Goal: Task Accomplishment & Management: Manage account settings

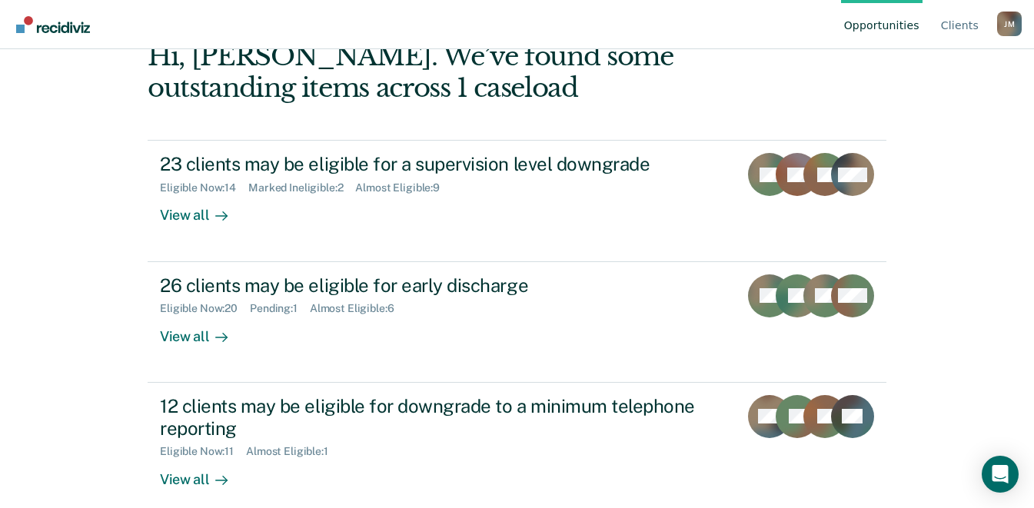
scroll to position [208, 0]
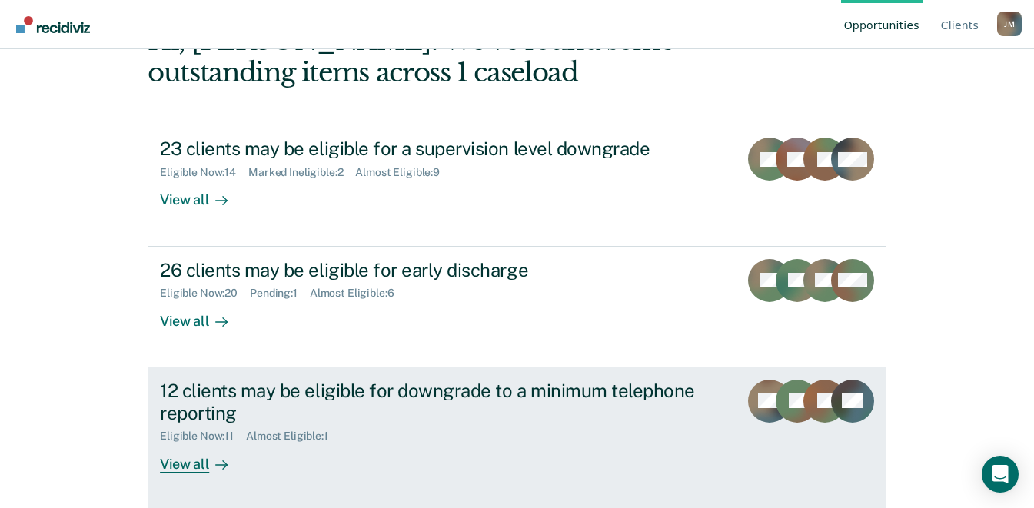
click at [412, 391] on div "12 clients may be eligible for downgrade to a minimum telephone reporting" at bounding box center [430, 402] width 540 height 45
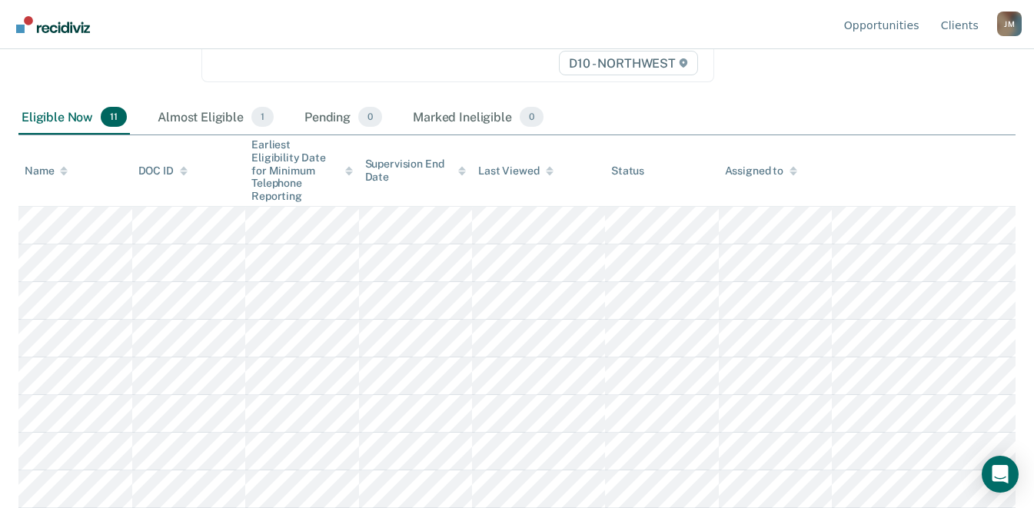
scroll to position [288, 0]
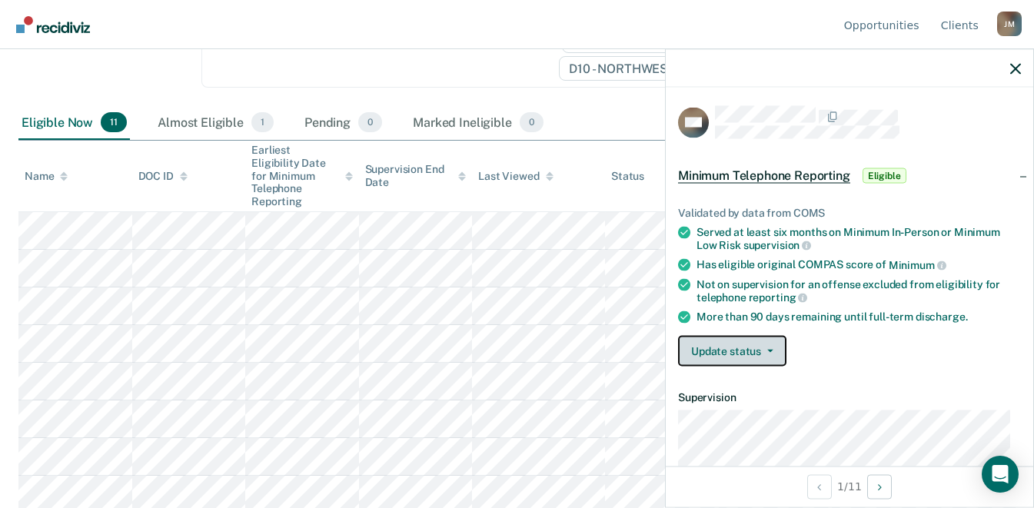
click at [769, 350] on icon "button" at bounding box center [770, 351] width 6 height 3
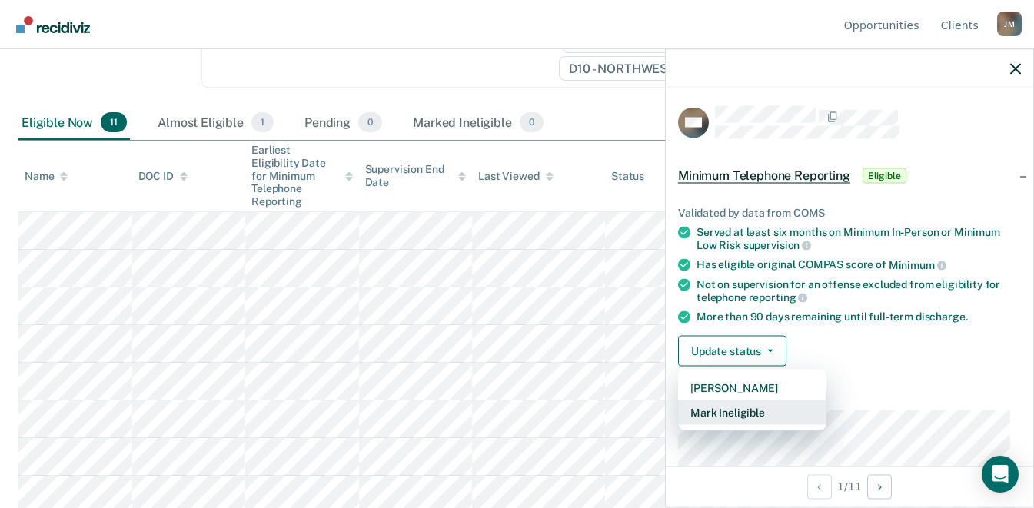
click at [766, 418] on button "Mark Ineligible" at bounding box center [752, 413] width 148 height 25
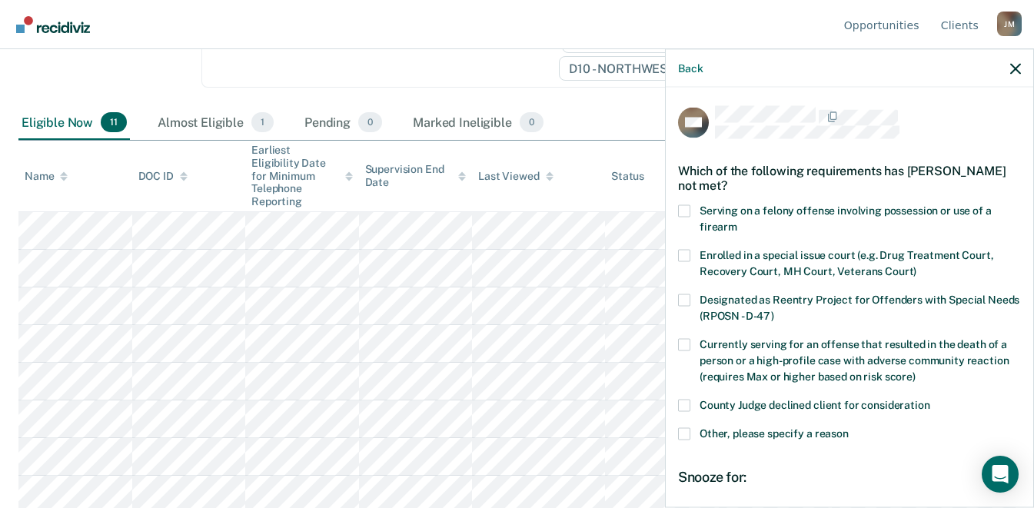
click at [686, 429] on span at bounding box center [684, 434] width 12 height 12
click at [849, 428] on input "Other, please specify a reason" at bounding box center [849, 428] width 0 height 0
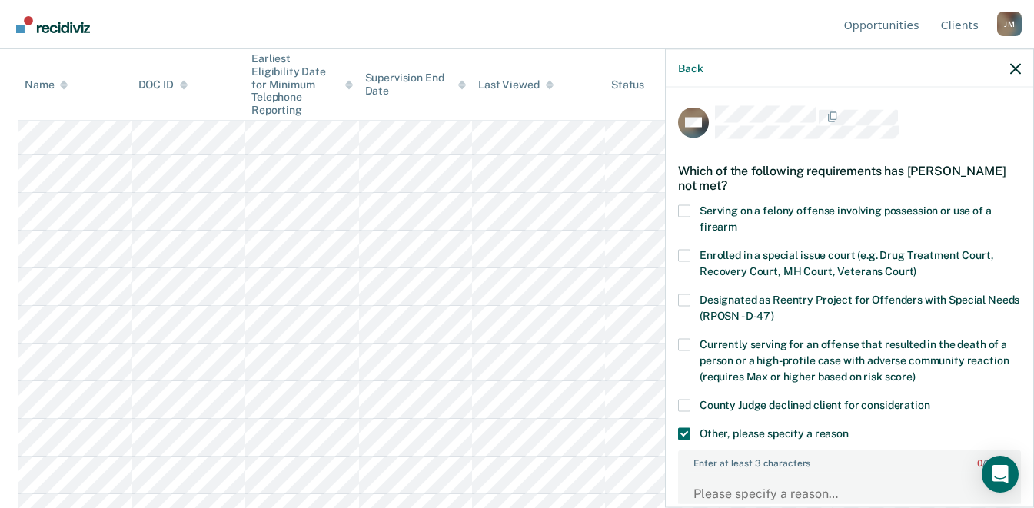
scroll to position [404, 0]
click at [808, 496] on textarea "Enter at least 3 characters 0 / 1600" at bounding box center [850, 500] width 340 height 57
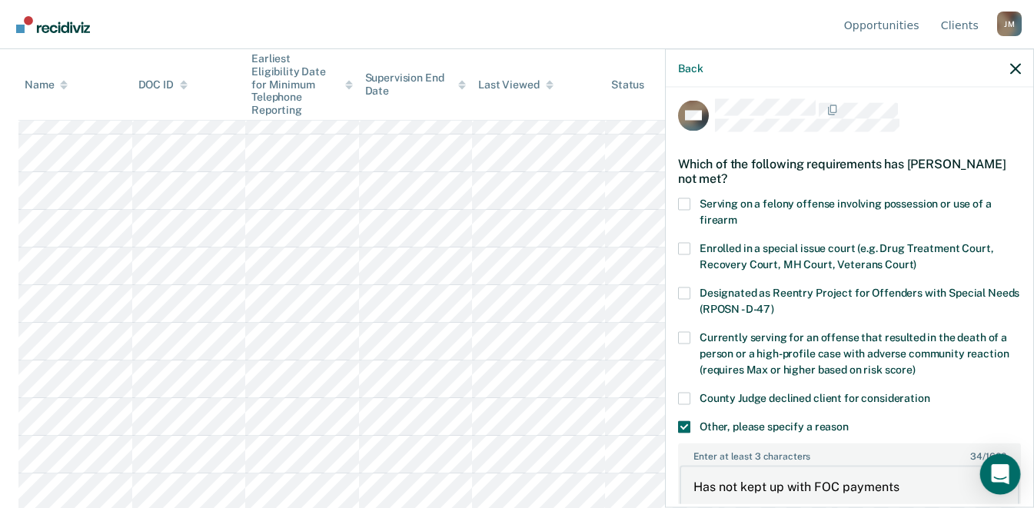
type textarea "Has not kept up with FOC payments"
click at [1001, 473] on icon "Open Intercom Messenger" at bounding box center [1000, 474] width 18 height 20
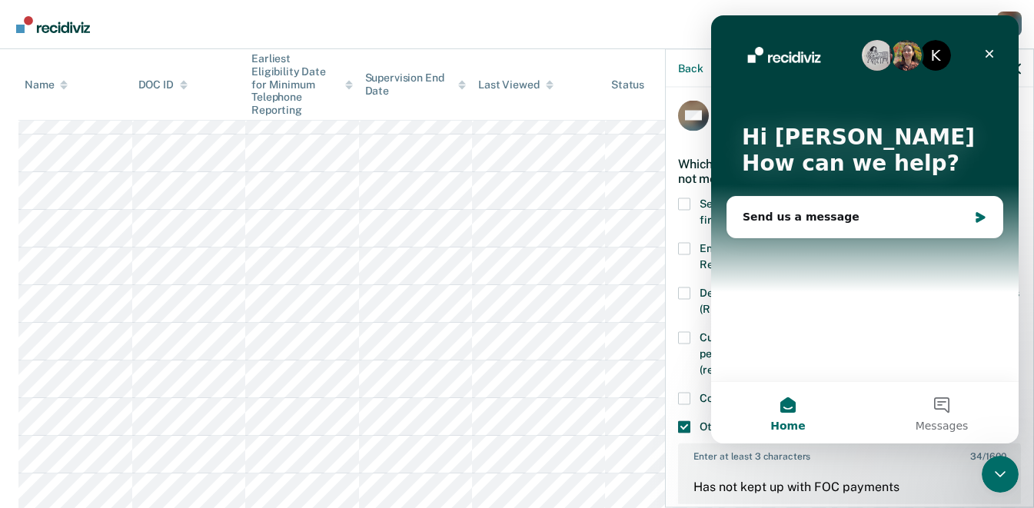
scroll to position [0, 0]
click at [989, 51] on icon "Close" at bounding box center [989, 54] width 12 height 12
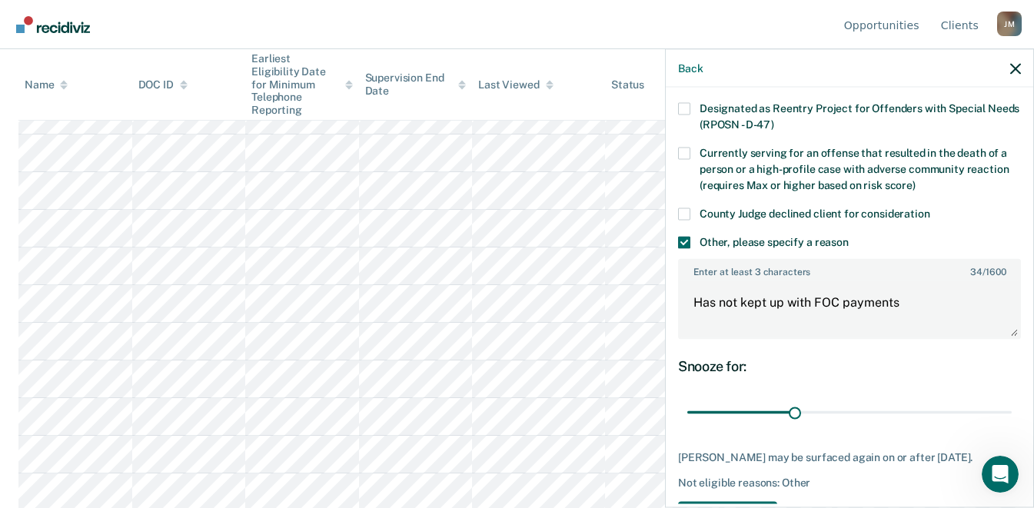
scroll to position [256, 0]
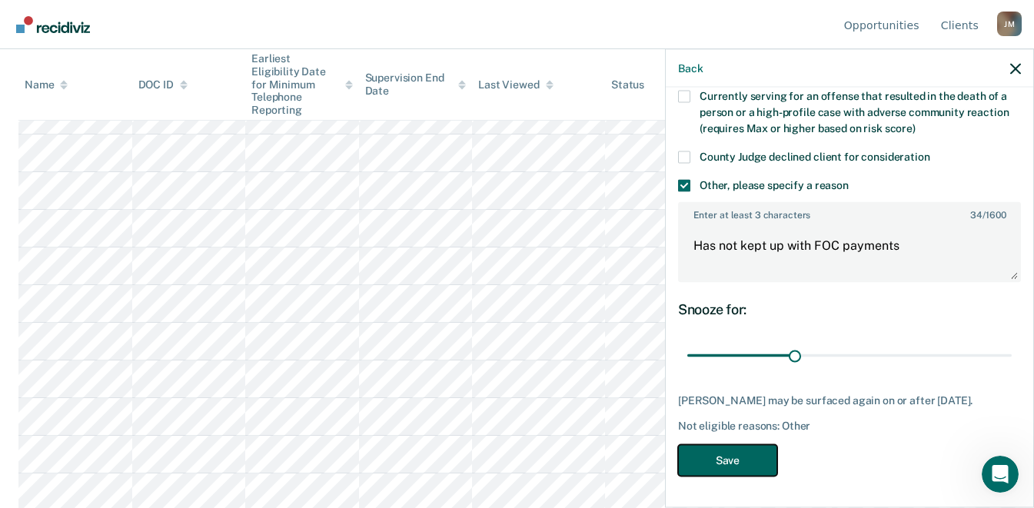
click at [720, 465] on button "Save" at bounding box center [727, 461] width 99 height 32
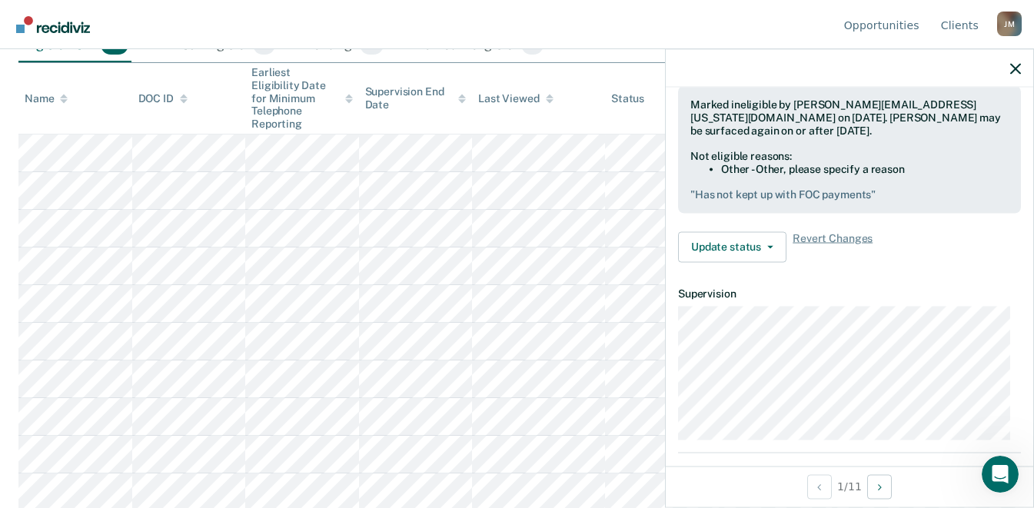
scroll to position [0, 0]
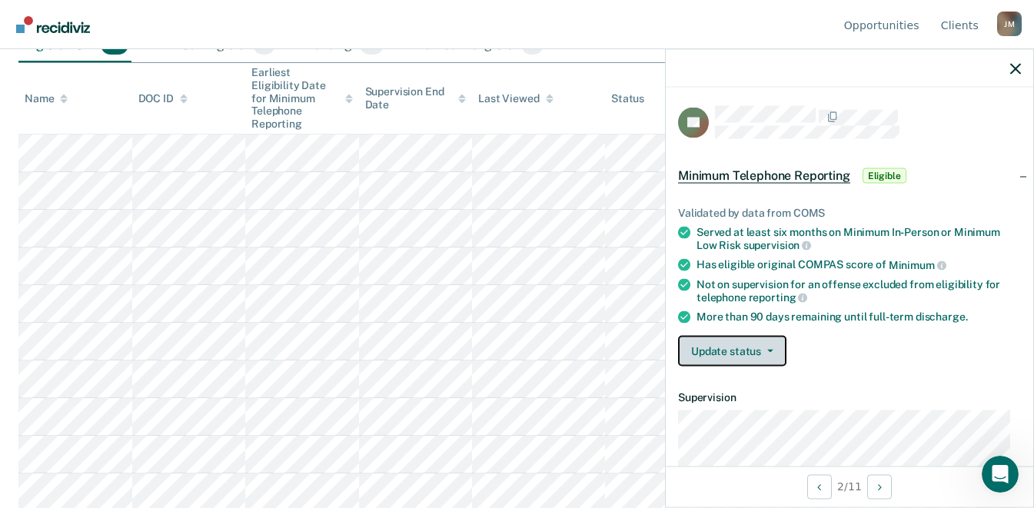
click at [766, 343] on button "Update status" at bounding box center [732, 351] width 108 height 31
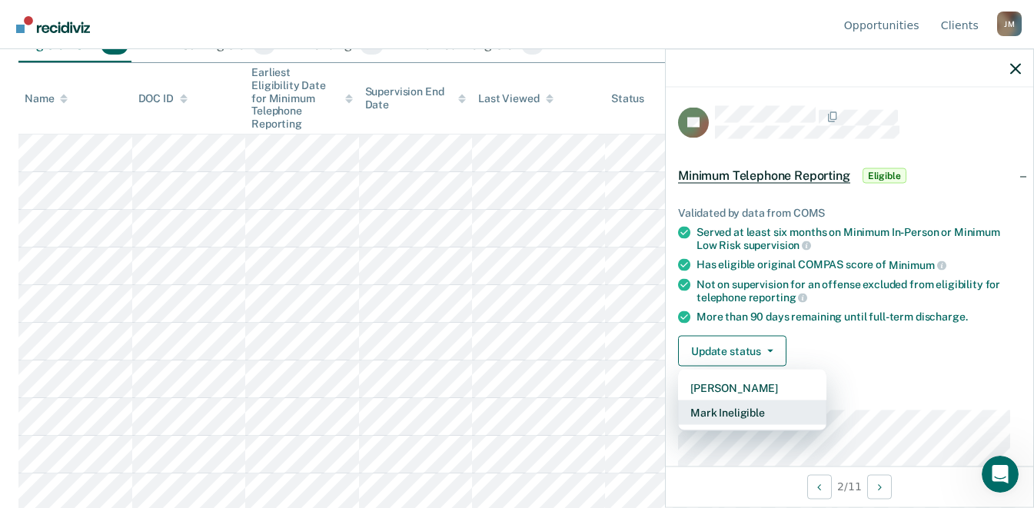
click at [766, 410] on button "Mark Ineligible" at bounding box center [752, 413] width 148 height 25
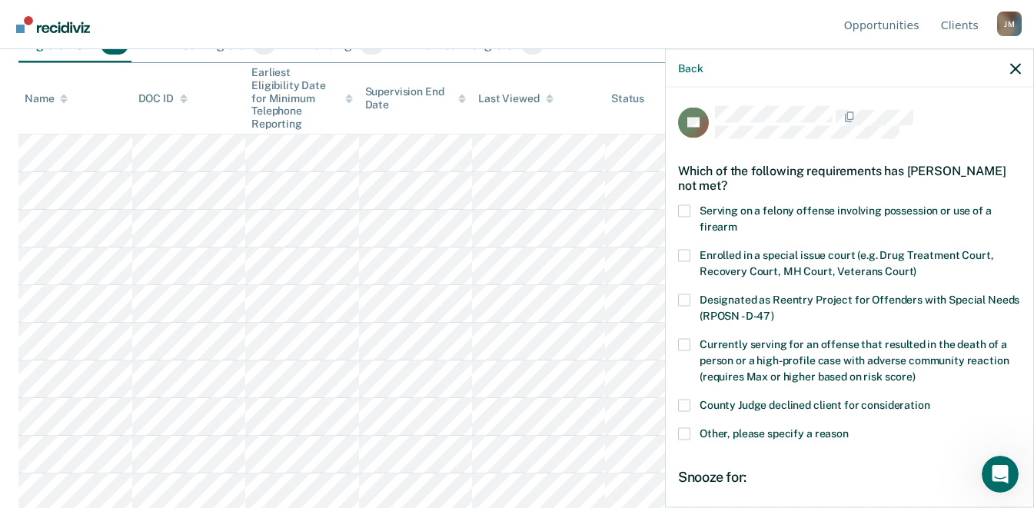
click at [686, 430] on span at bounding box center [684, 434] width 12 height 12
click at [849, 428] on input "Other, please specify a reason" at bounding box center [849, 428] width 0 height 0
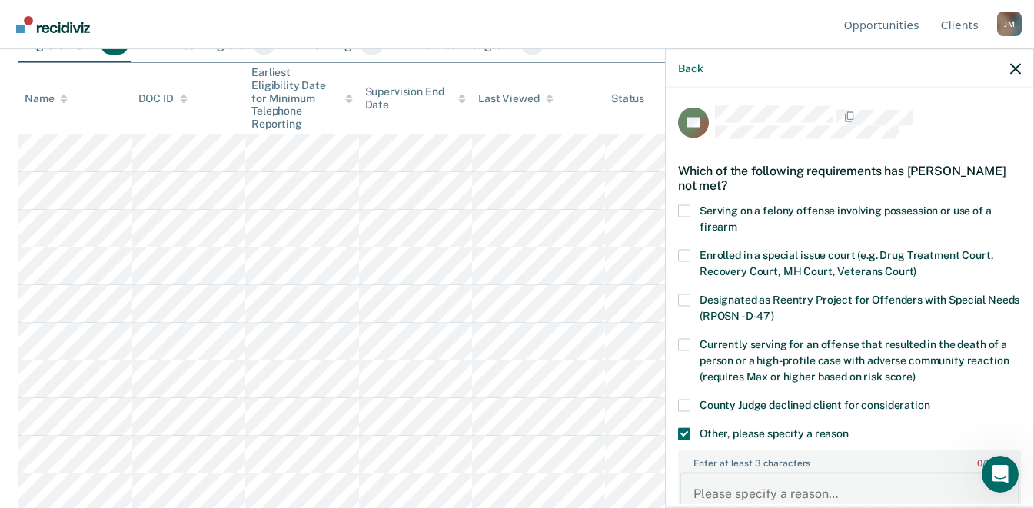
click at [901, 487] on textarea "Enter at least 3 characters 0 / 1600" at bounding box center [850, 500] width 340 height 57
type textarea "Owes $51,000 in arrears"
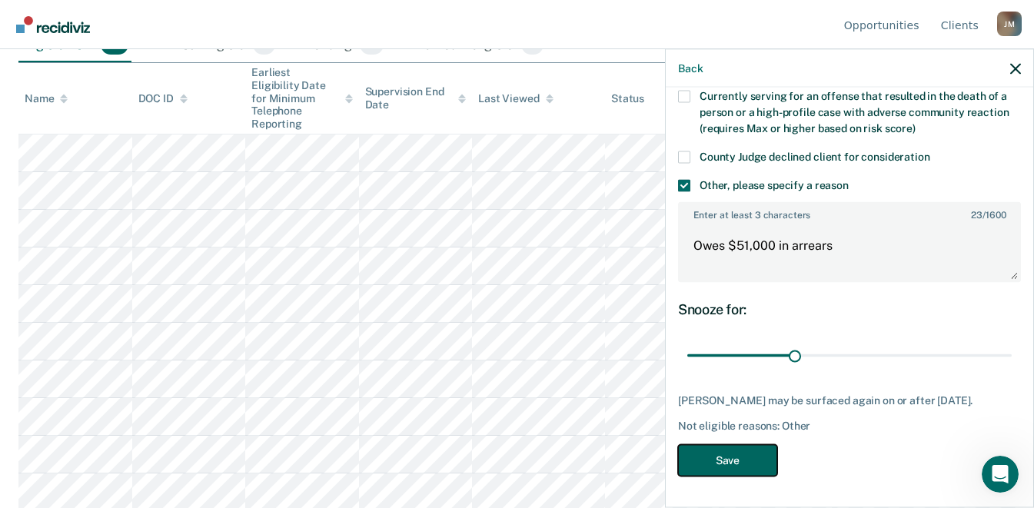
click at [736, 450] on button "Save" at bounding box center [727, 461] width 99 height 32
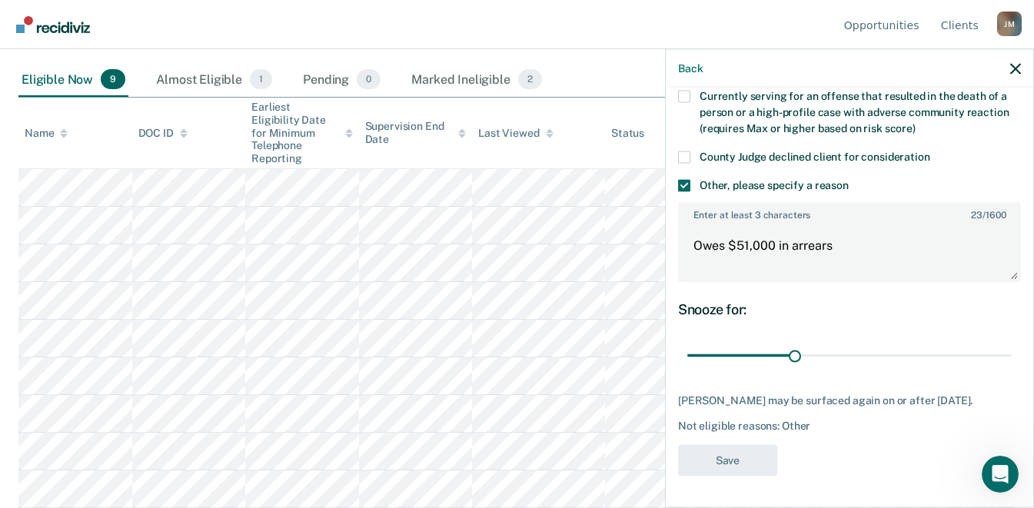
scroll to position [328, 0]
